Goal: Find contact information: Find contact information

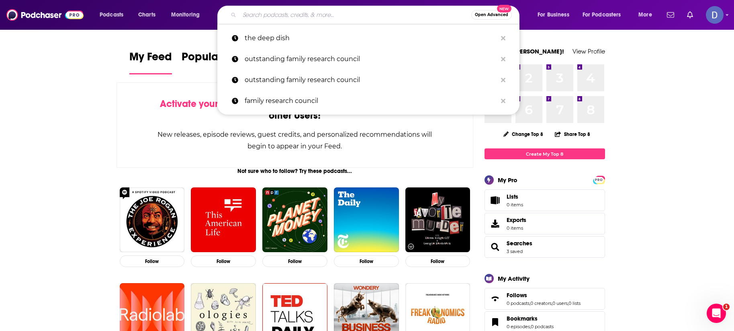
click at [291, 15] on input "Search podcasts, credits, & more..." at bounding box center [355, 14] width 232 height 13
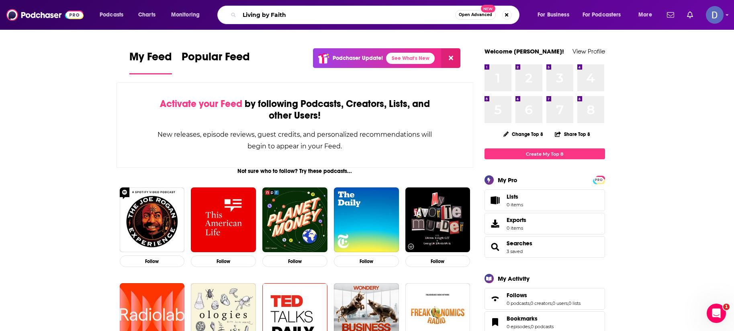
type input "Living by Faith"
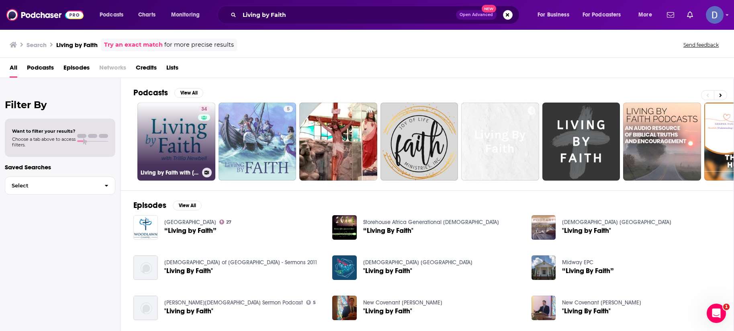
click at [167, 138] on link "34 Living by Faith with [PERSON_NAME]" at bounding box center [176, 141] width 78 height 78
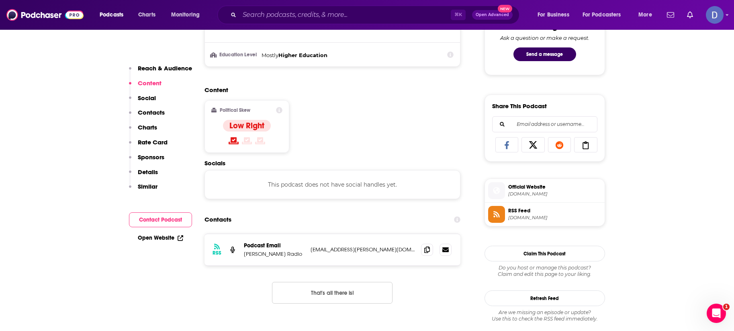
scroll to position [450, 0]
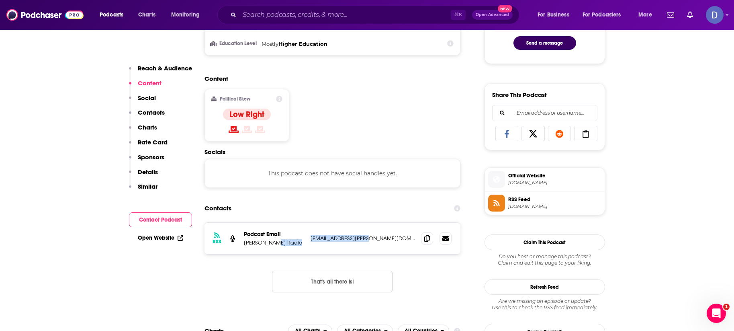
drag, startPoint x: 374, startPoint y: 241, endPoint x: 306, endPoint y: 241, distance: 68.3
click at [306, 241] on div "RSS Podcast Email [PERSON_NAME] Radio [EMAIL_ADDRESS][PERSON_NAME][DOMAIN_NAME]…" at bounding box center [332, 237] width 256 height 31
copy div "[EMAIL_ADDRESS][PERSON_NAME][DOMAIN_NAME]"
